Goal: Transaction & Acquisition: Purchase product/service

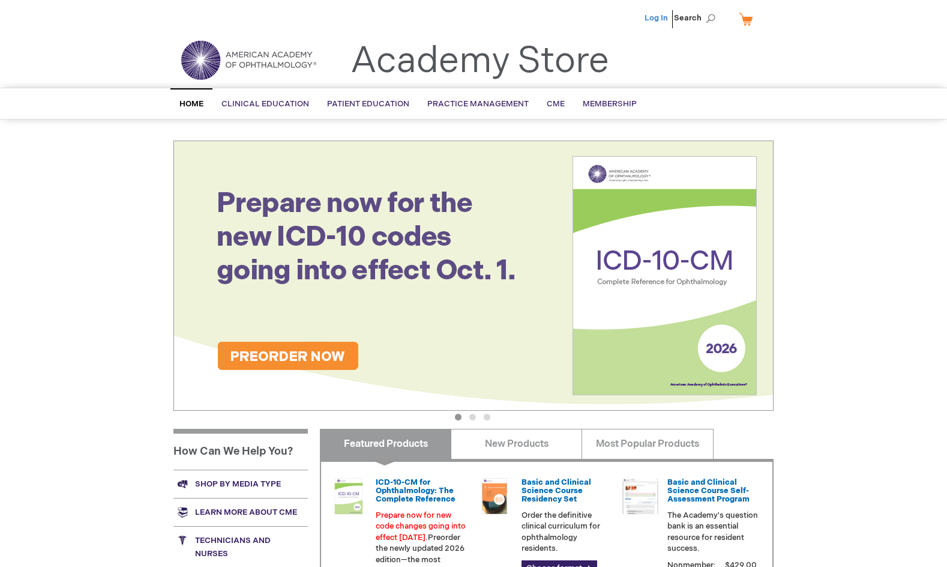
click at [648, 15] on link "Log In" at bounding box center [656, 18] width 23 height 10
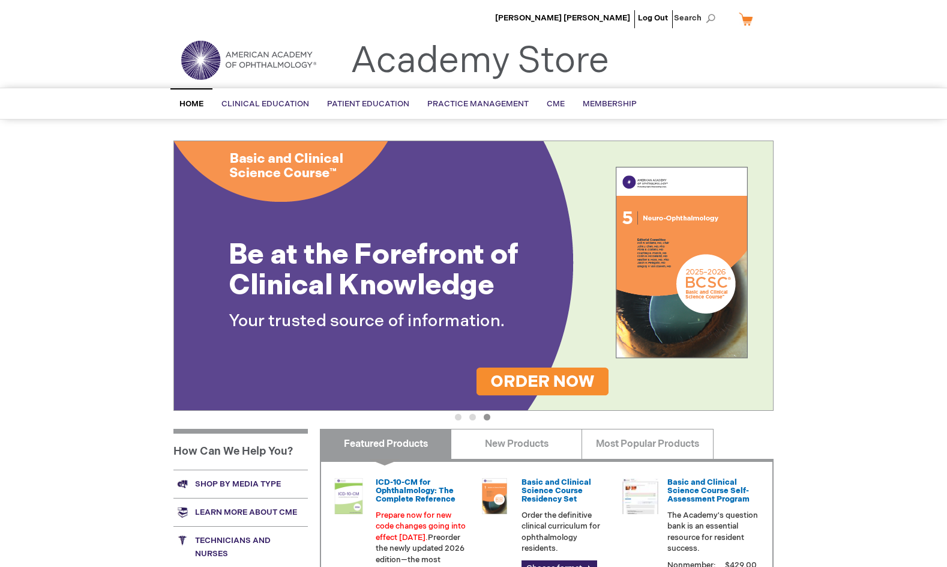
click at [654, 71] on div "Toggle Nav Academy Store" at bounding box center [473, 65] width 618 height 46
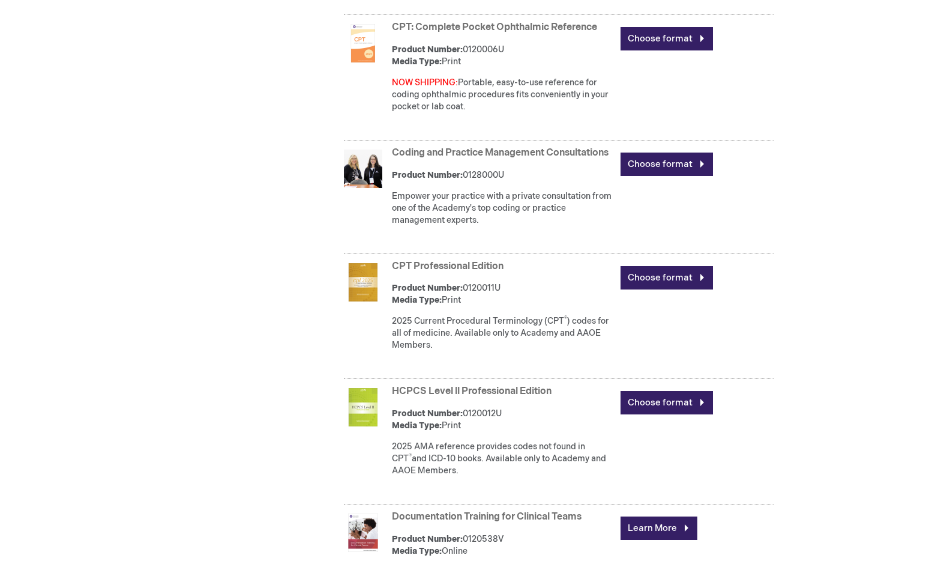
scroll to position [1200, 0]
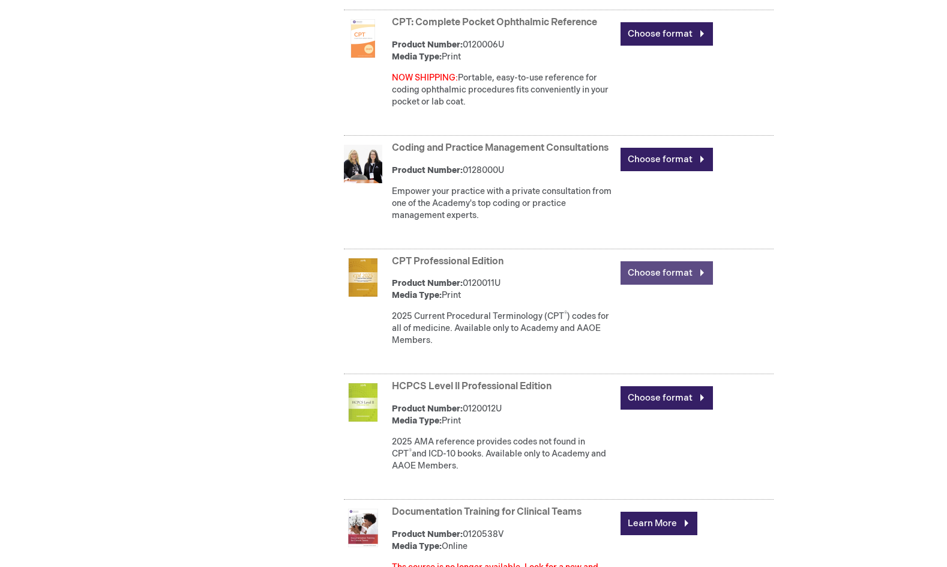
click at [655, 285] on link "Choose format" at bounding box center [667, 272] width 92 height 23
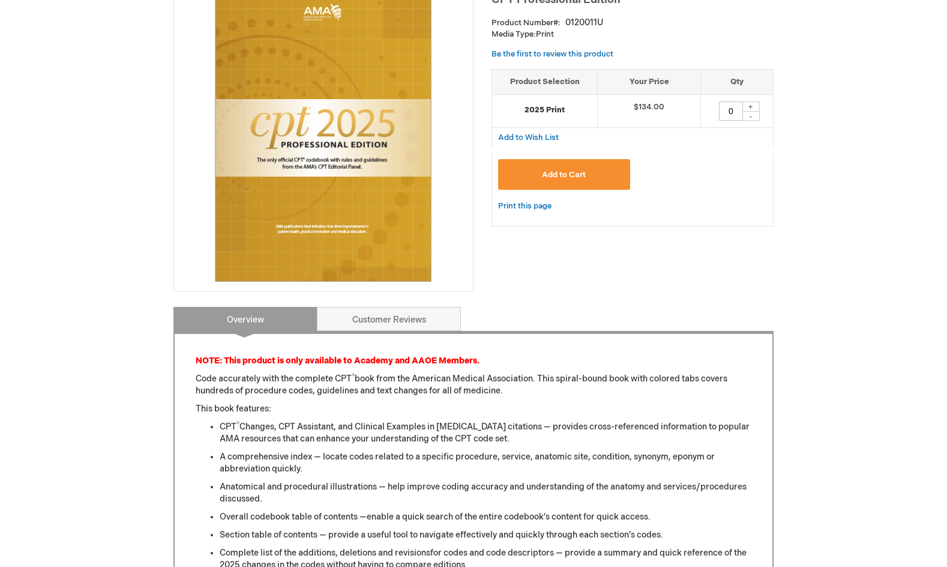
scroll to position [60, 0]
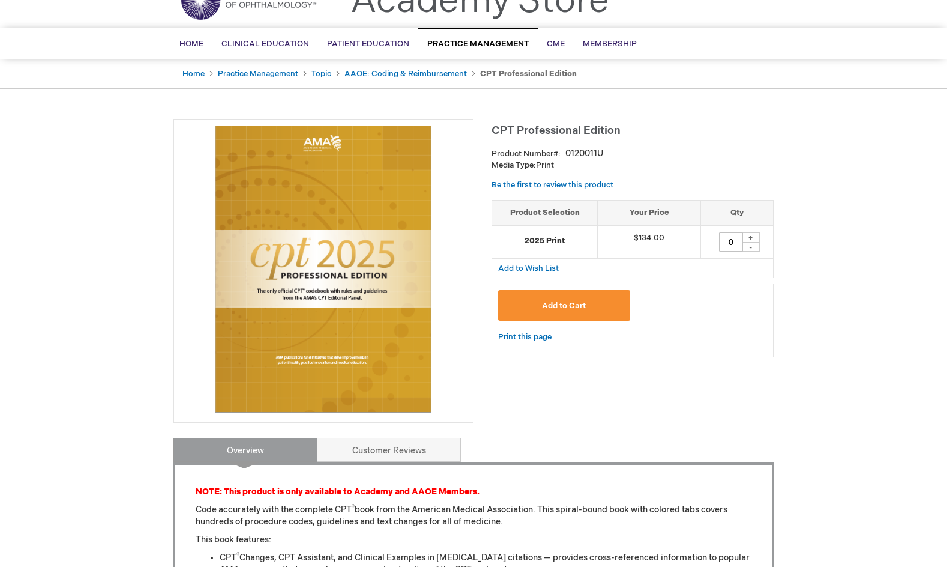
click at [356, 278] on img at bounding box center [323, 268] width 287 height 287
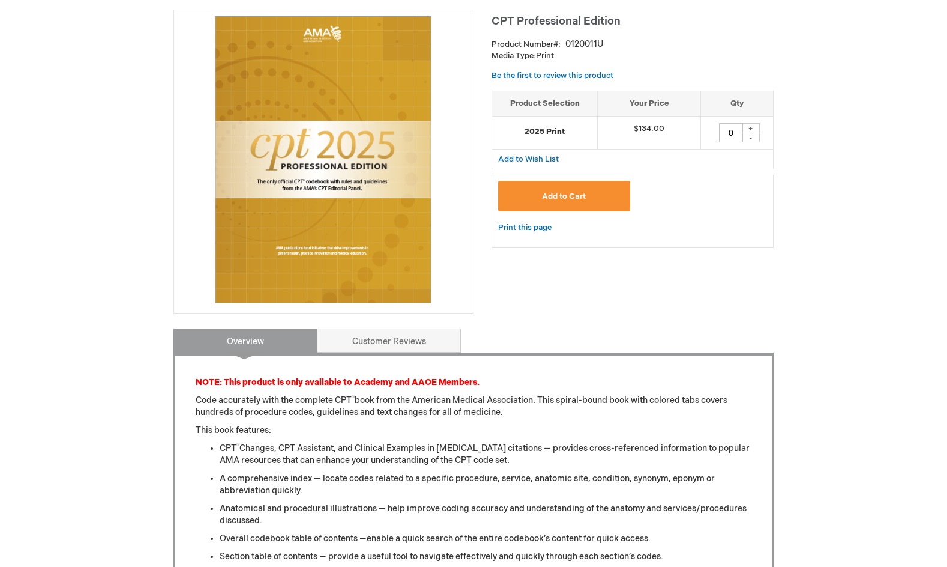
scroll to position [0, 0]
